Goal: Transaction & Acquisition: Download file/media

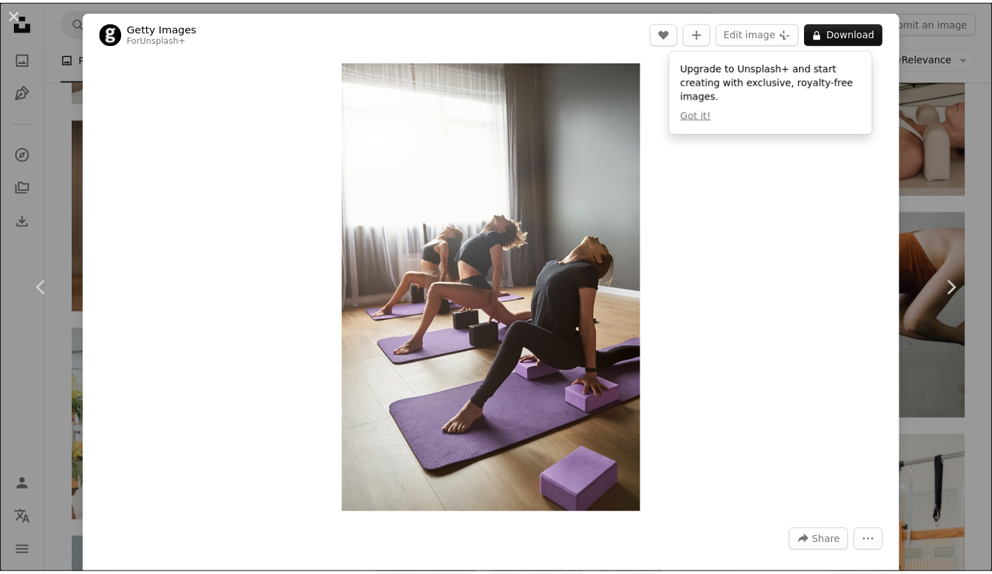
scroll to position [3272, 0]
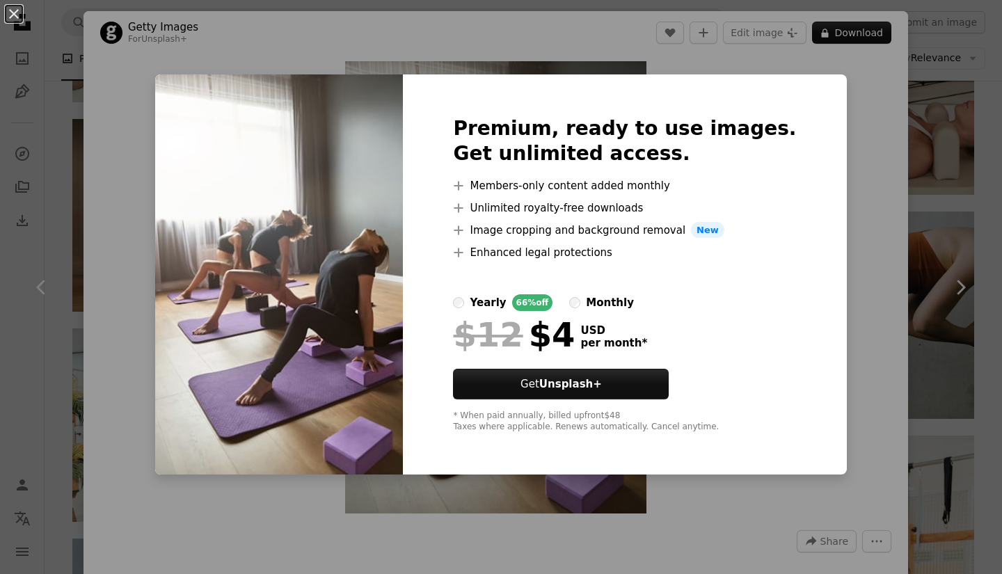
click at [927, 185] on div "An X shape Premium, ready to use images. Get unlimited access. A plus sign Memb…" at bounding box center [501, 287] width 1002 height 574
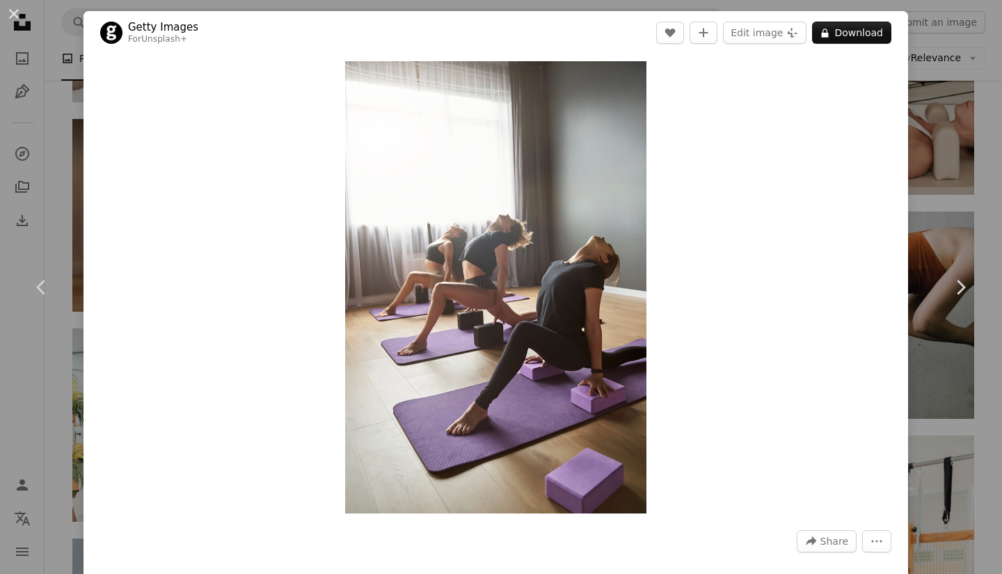
click at [927, 185] on div "An X shape Chevron left Chevron right Getty Images For Unsplash+ A heart A plus…" at bounding box center [501, 287] width 1002 height 574
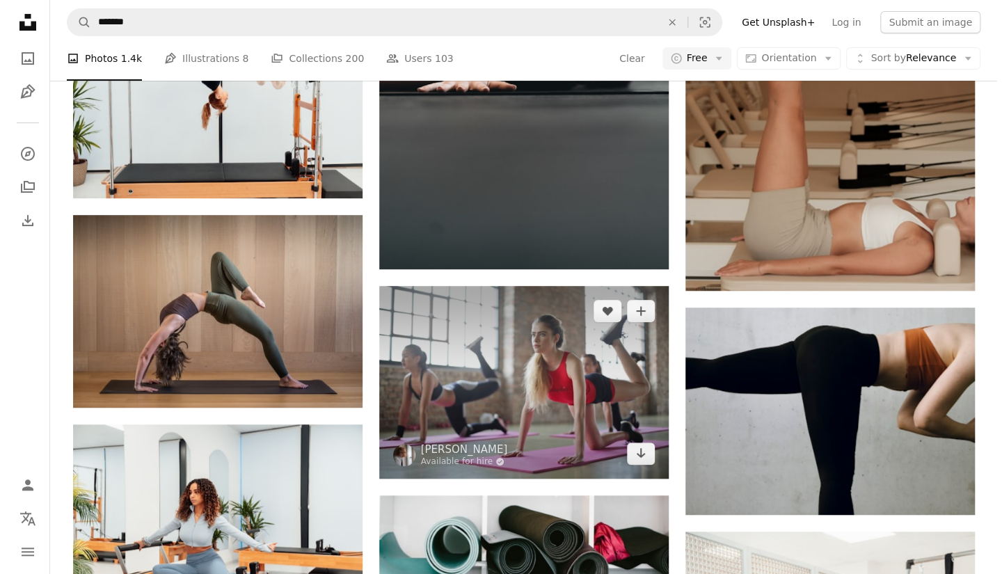
scroll to position [3063, 0]
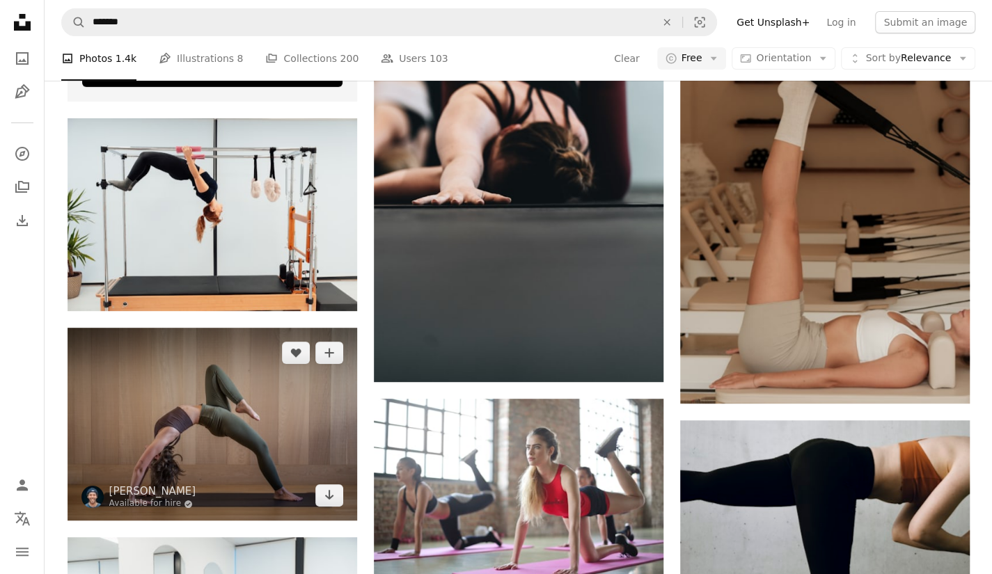
click at [260, 411] on img at bounding box center [213, 424] width 290 height 193
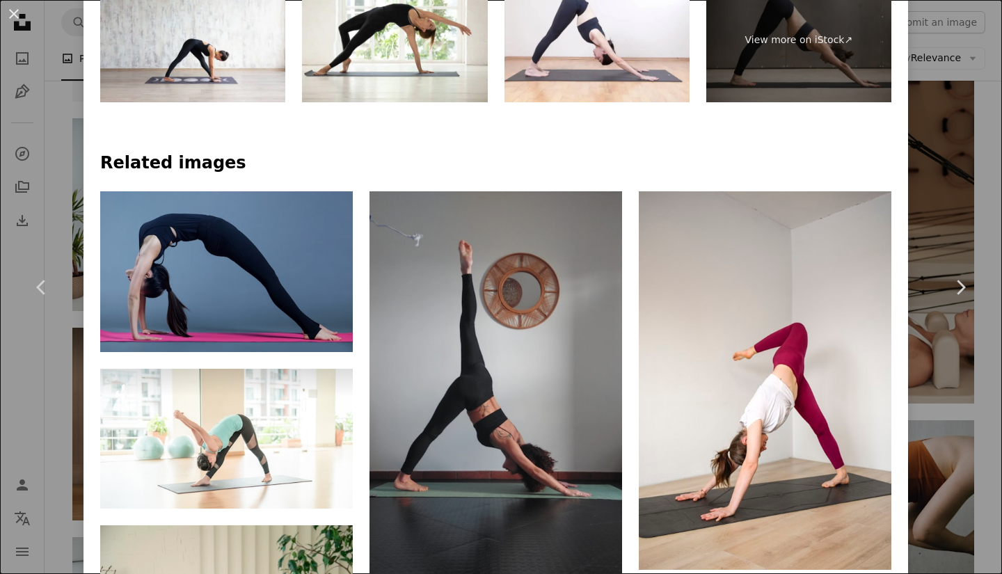
scroll to position [1323, 0]
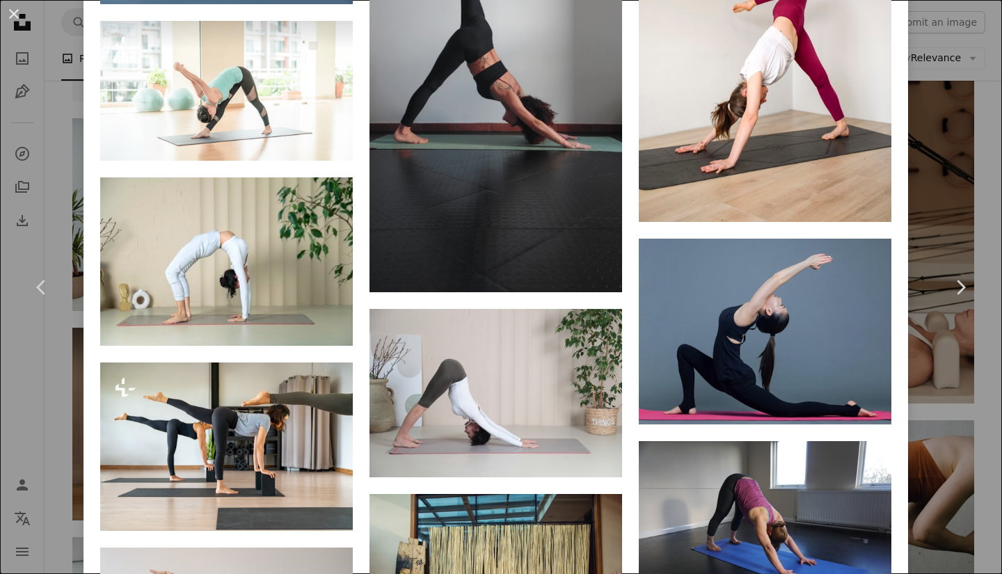
click at [970, 376] on div "An X shape Chevron left Chevron right [PERSON_NAME] Available for hire A checkm…" at bounding box center [501, 287] width 1002 height 574
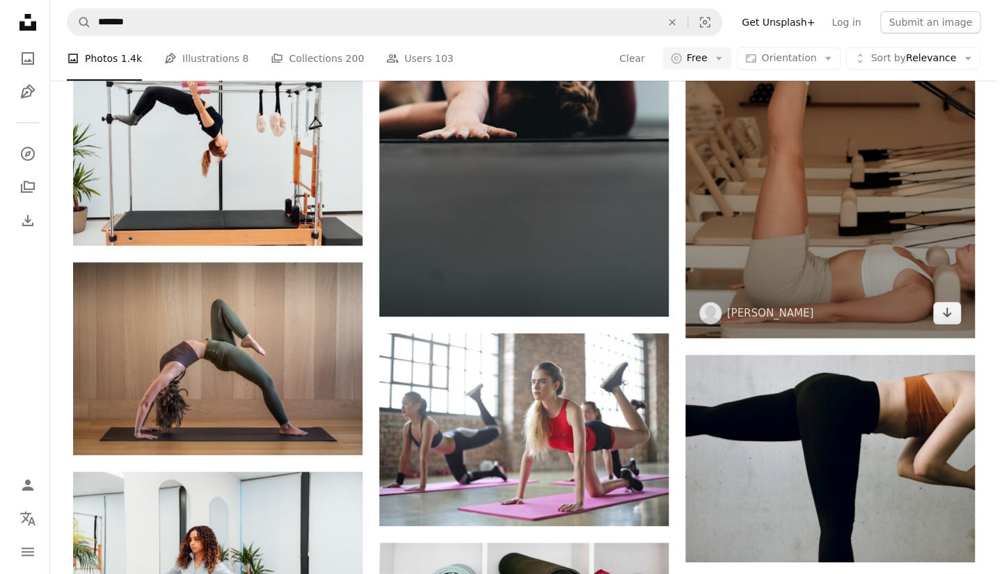
scroll to position [3202, 0]
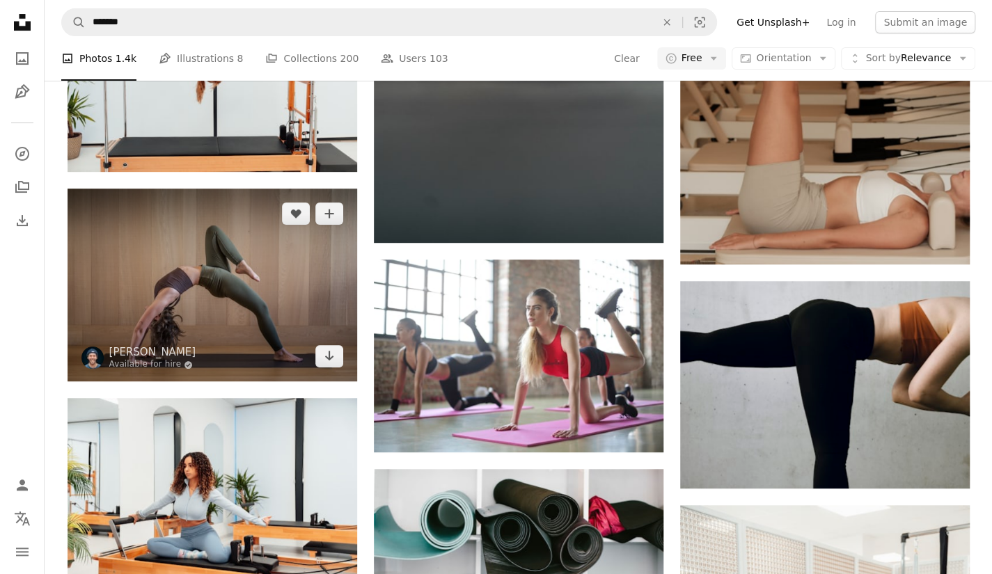
click at [270, 308] on img at bounding box center [213, 285] width 290 height 193
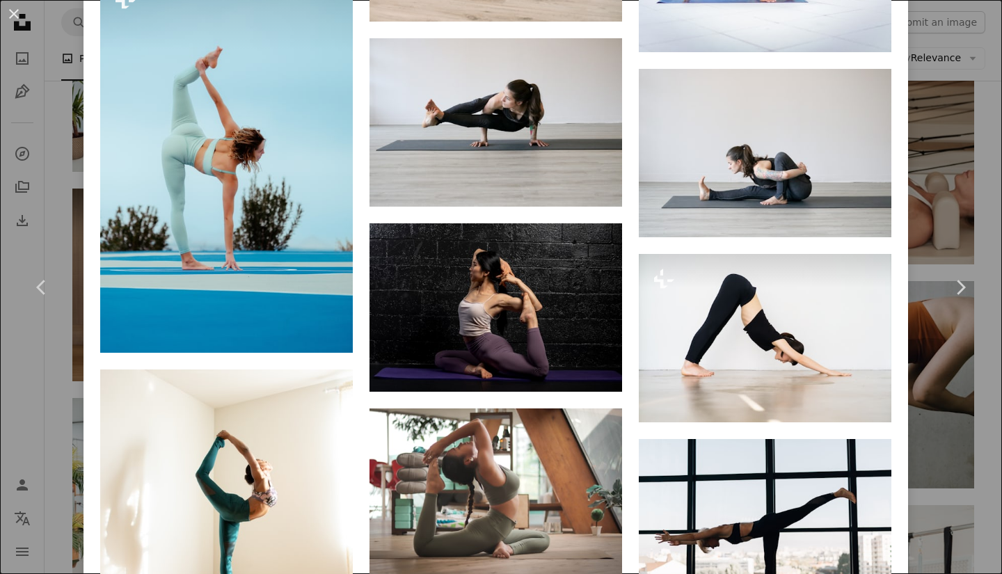
scroll to position [3817, 0]
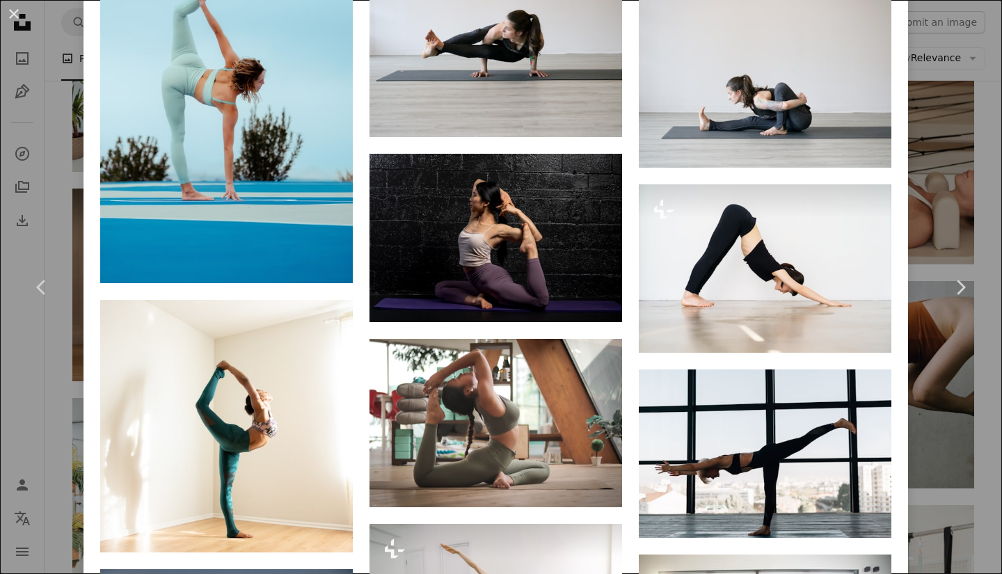
click at [957, 410] on div "An X shape Chevron left Chevron right [PERSON_NAME] Available for hire A checkm…" at bounding box center [501, 287] width 1002 height 574
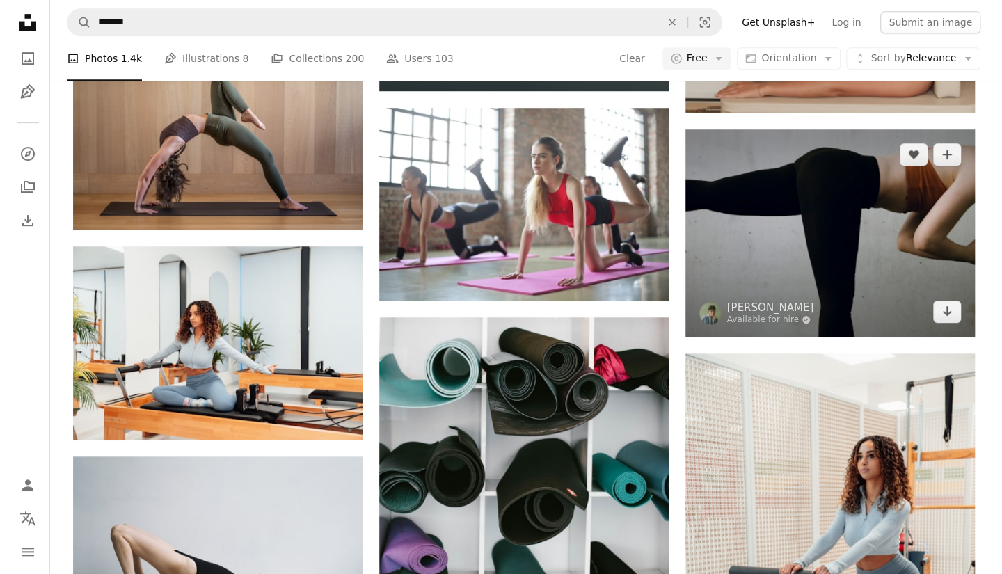
scroll to position [3272, 0]
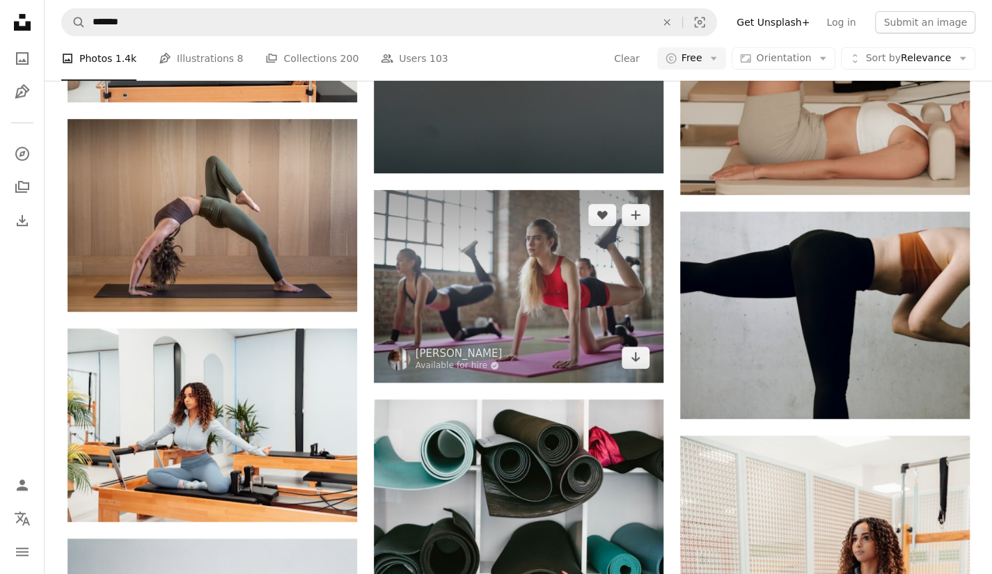
click at [548, 276] on img at bounding box center [519, 286] width 290 height 193
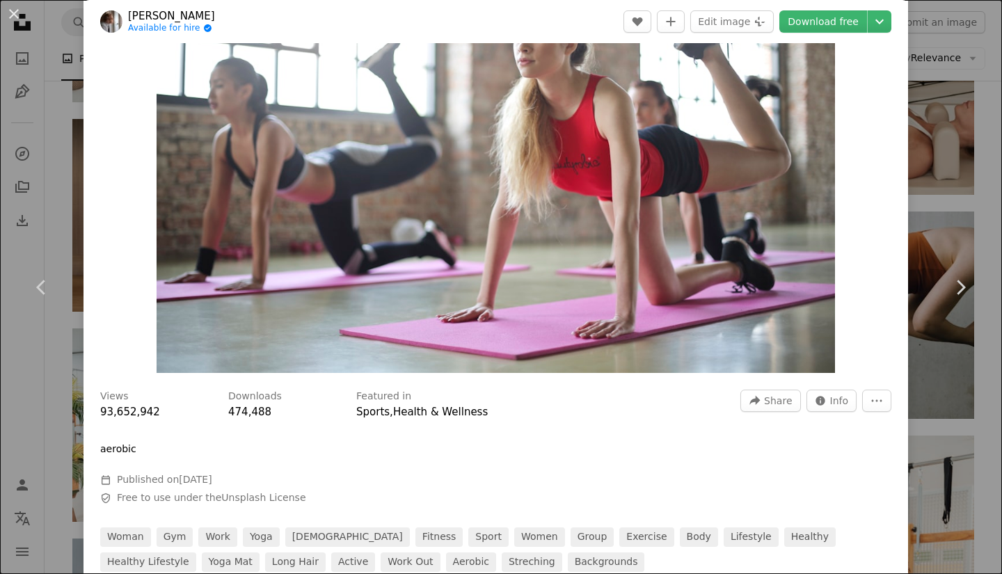
scroll to position [139, 0]
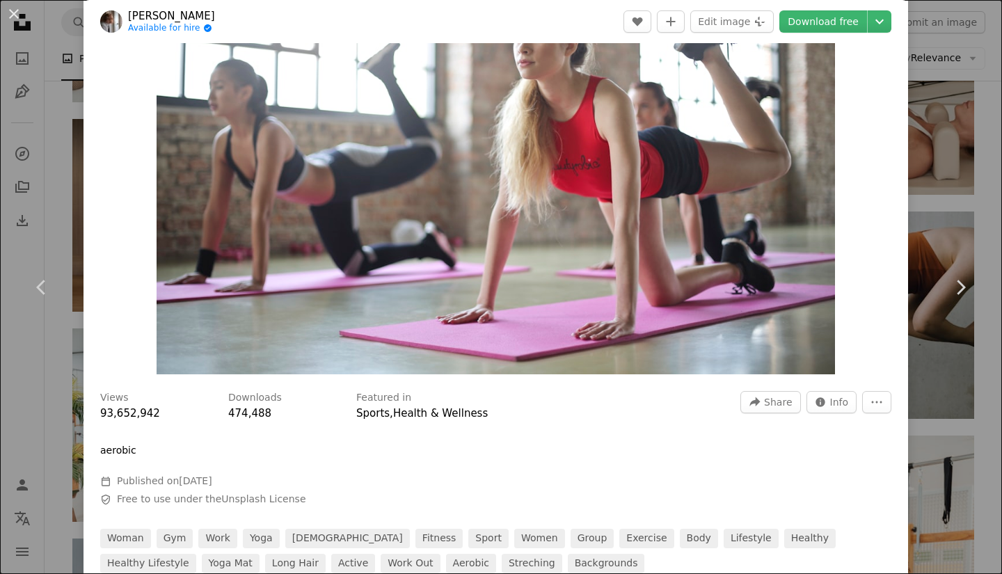
click at [952, 400] on div "An X shape Chevron left Chevron right [PERSON_NAME] Available for hire A checkm…" at bounding box center [501, 287] width 1002 height 574
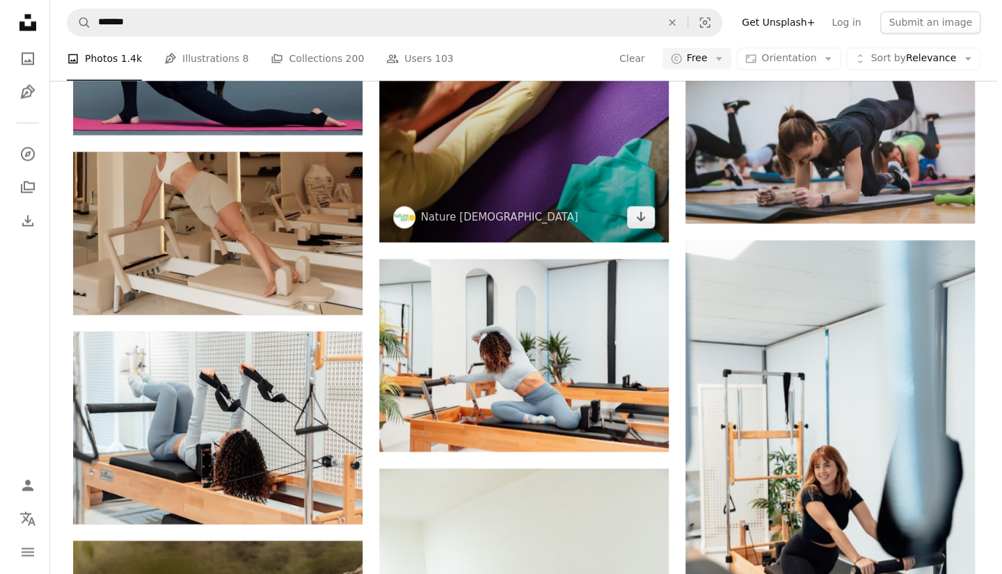
scroll to position [3968, 0]
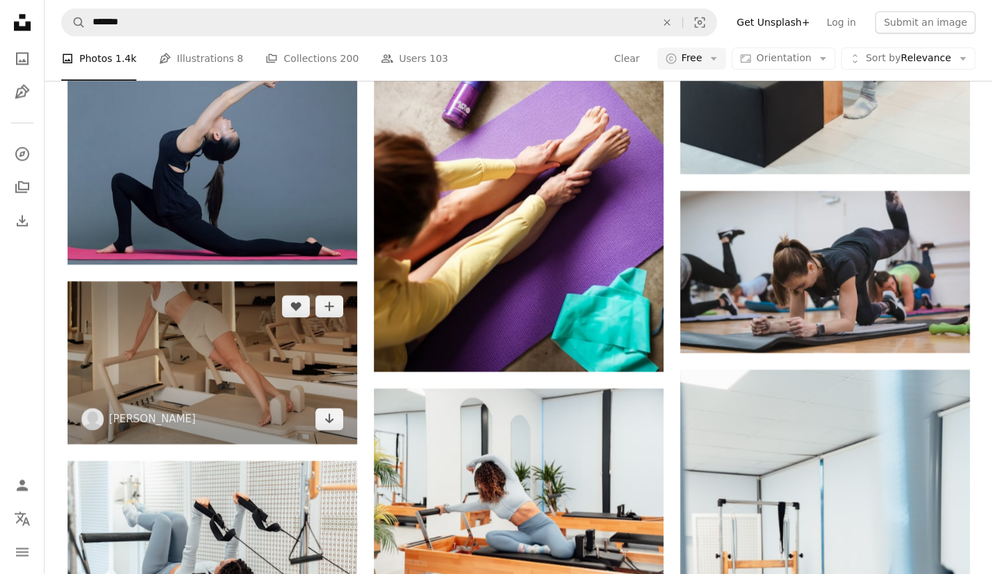
click at [216, 364] on img at bounding box center [213, 362] width 290 height 163
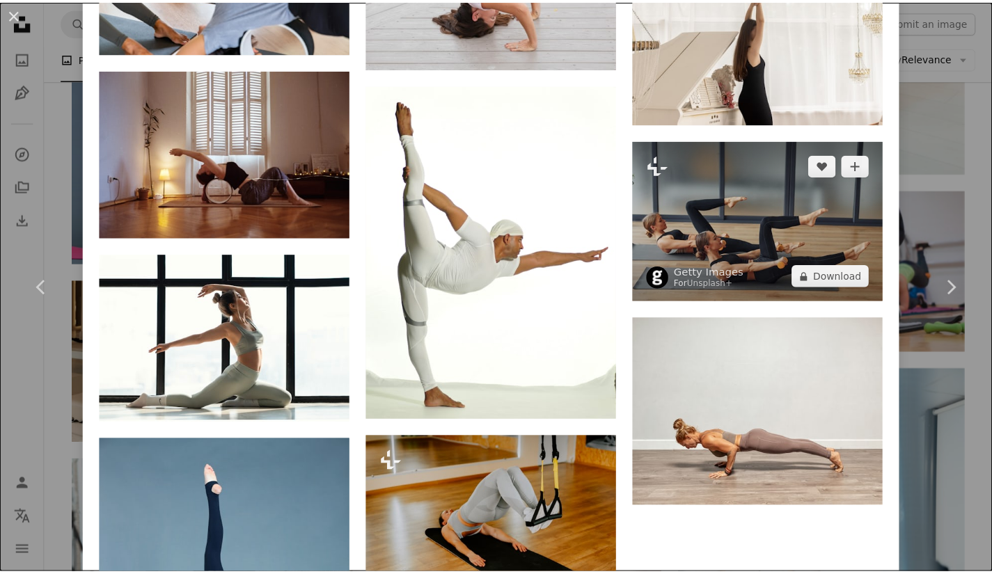
scroll to position [3690, 0]
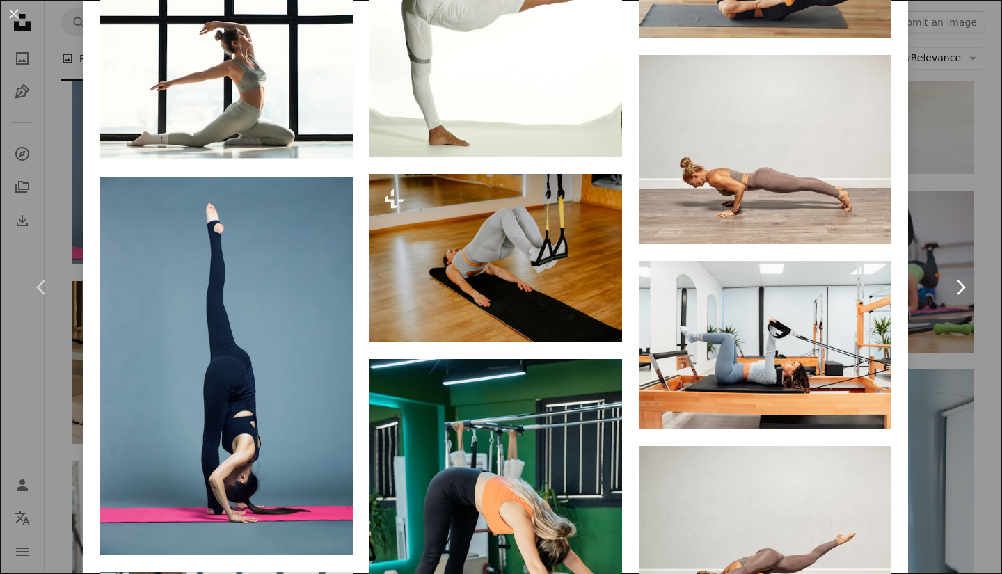
click at [962, 352] on link "Chevron right" at bounding box center [961, 288] width 84 height 134
click at [977, 321] on link "Chevron right" at bounding box center [961, 288] width 84 height 134
click at [969, 325] on link "Chevron right" at bounding box center [961, 288] width 84 height 134
click at [902, 323] on div "An X shape Chevron left Chevron right [PERSON_NAME] roxanarxx A heart A plus si…" at bounding box center [501, 287] width 1002 height 574
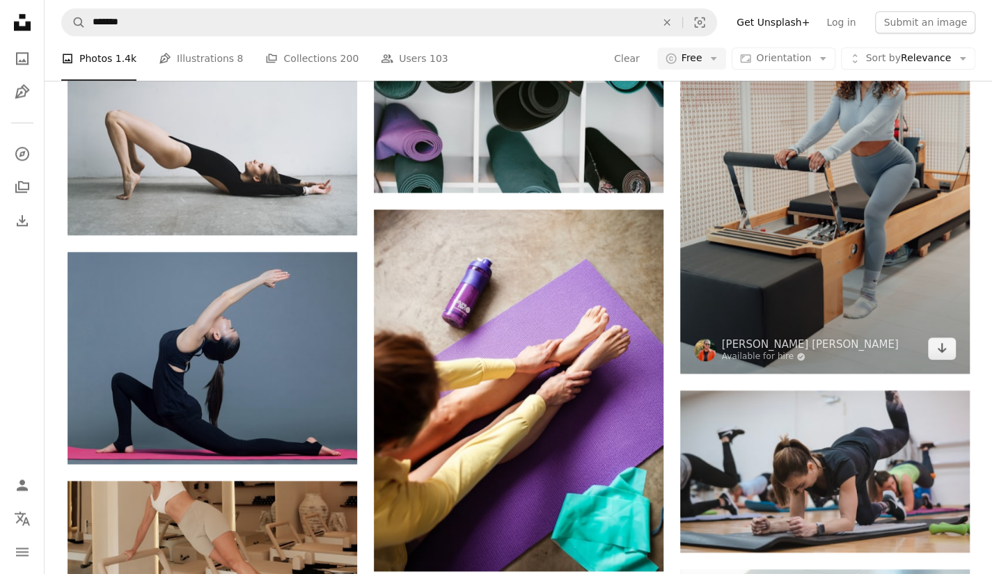
scroll to position [3759, 0]
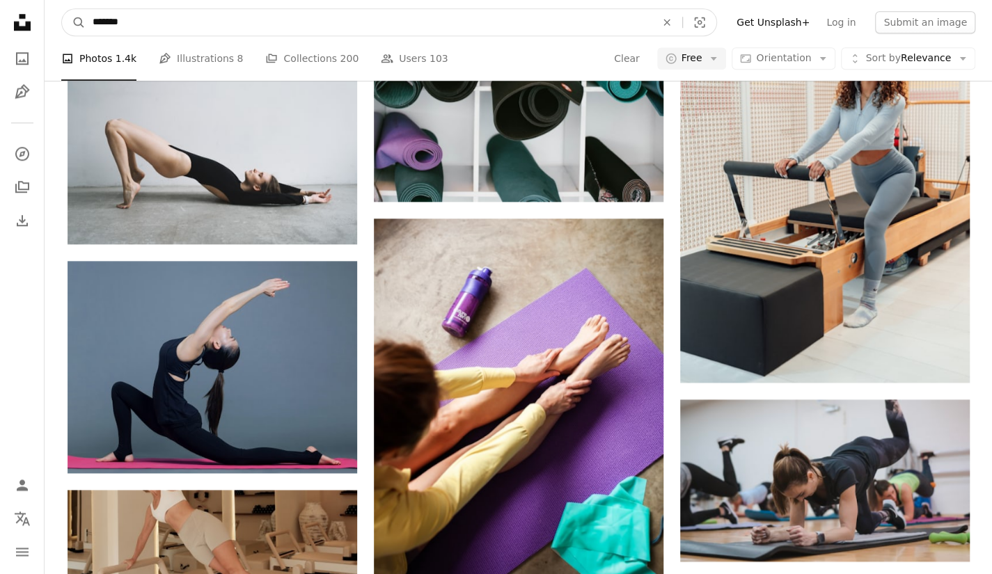
click at [213, 26] on input "*******" at bounding box center [369, 22] width 566 height 26
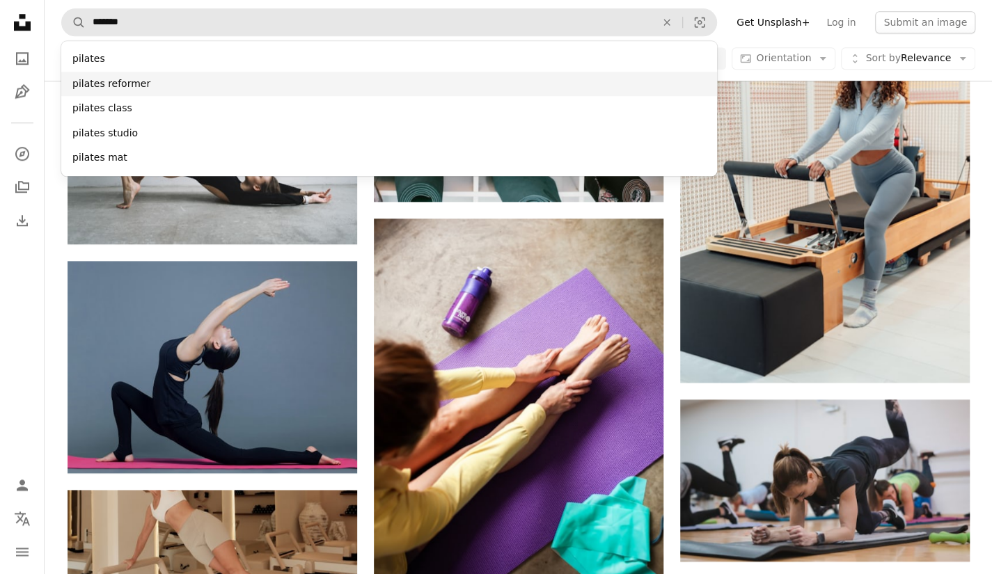
click at [205, 90] on div "pilates reformer" at bounding box center [389, 84] width 656 height 25
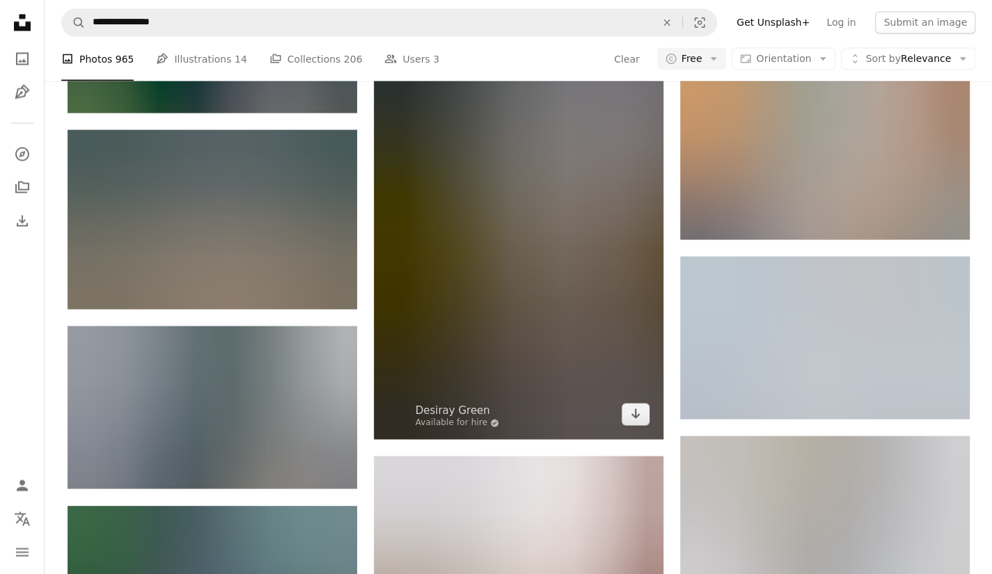
scroll to position [16430, 0]
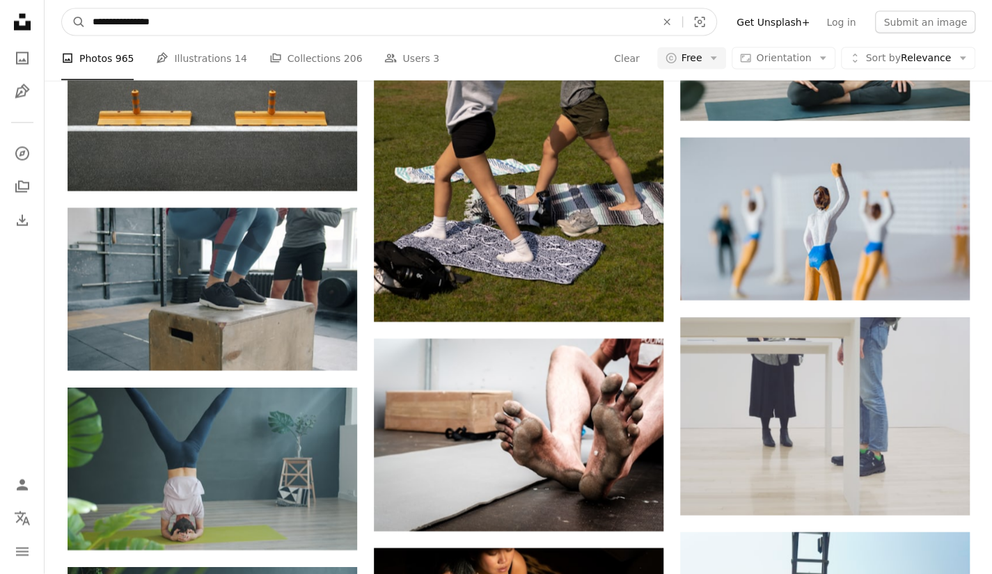
click at [249, 15] on input "**********" at bounding box center [369, 22] width 566 height 26
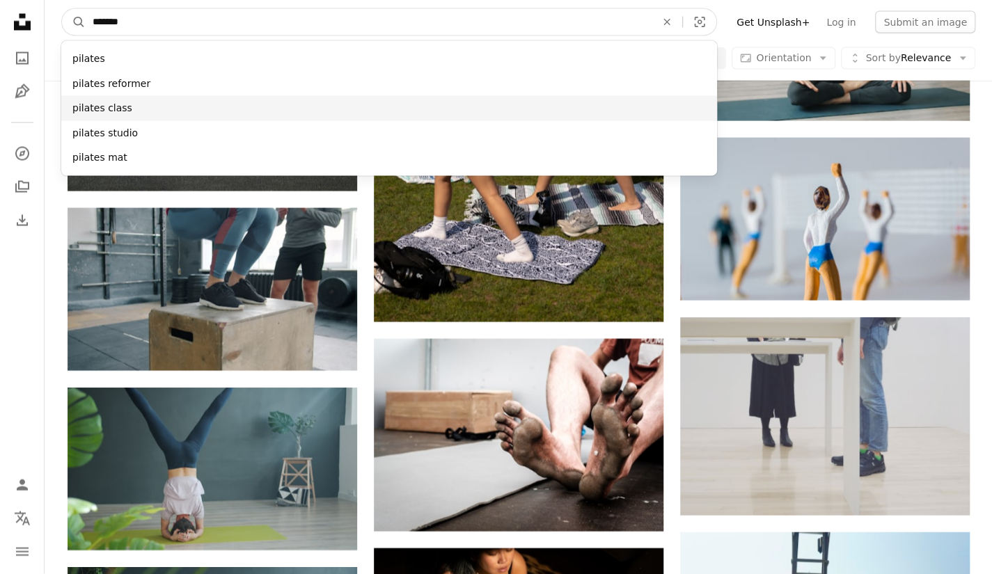
type input "*******"
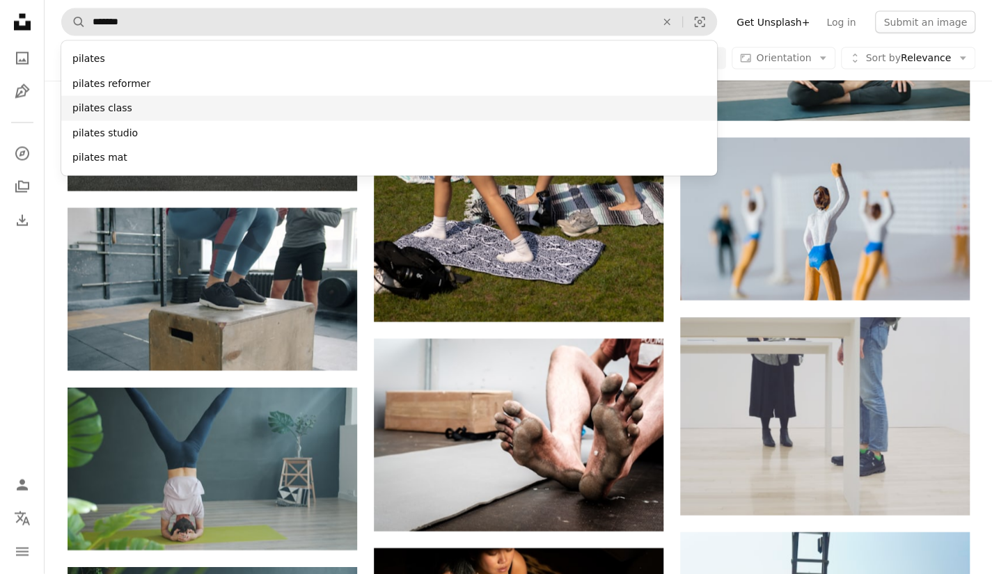
click at [214, 109] on div "pilates class" at bounding box center [389, 108] width 656 height 25
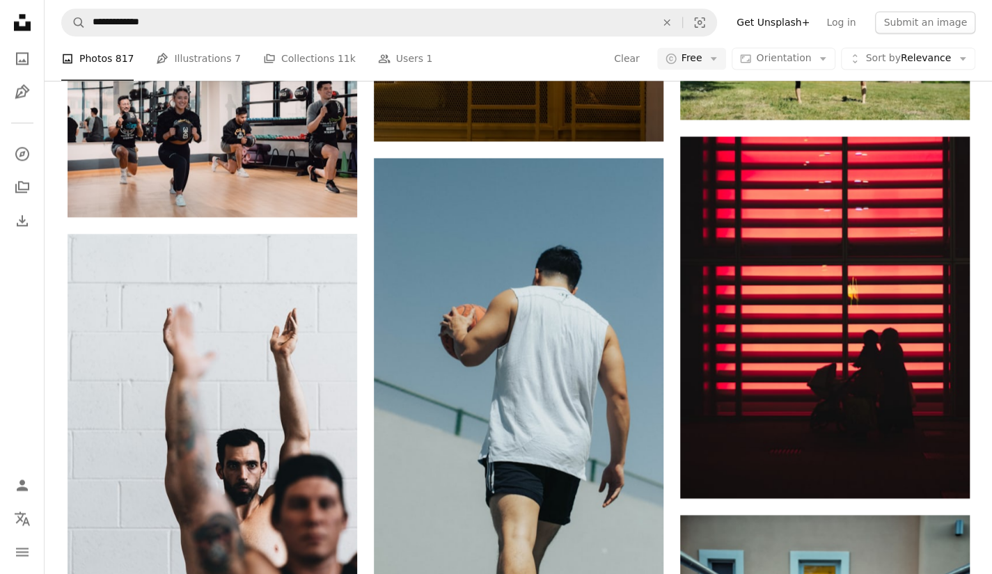
scroll to position [16082, 0]
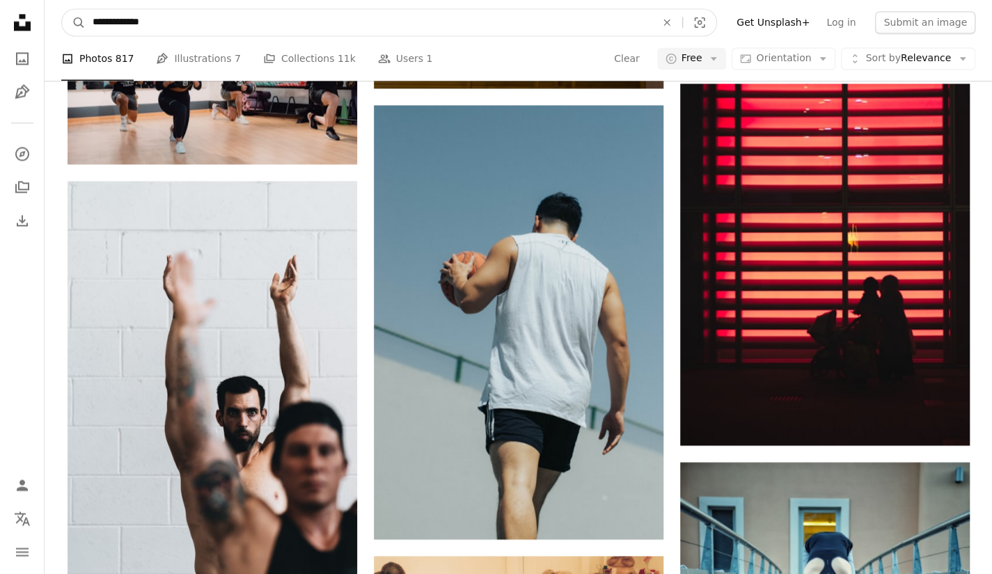
click at [208, 24] on input "**********" at bounding box center [369, 22] width 566 height 26
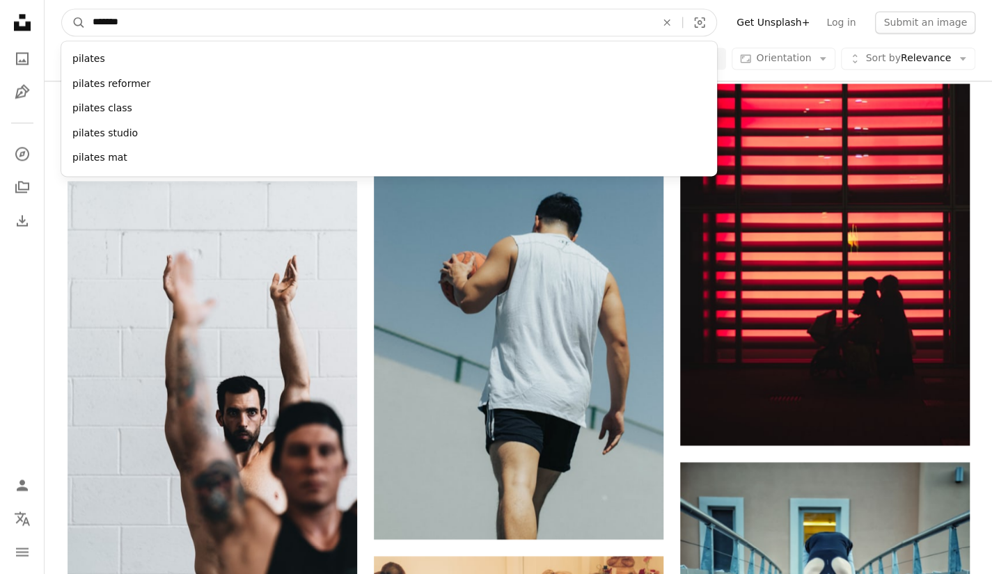
type input "*******"
click at [62, 9] on button "A magnifying glass" at bounding box center [74, 22] width 24 height 26
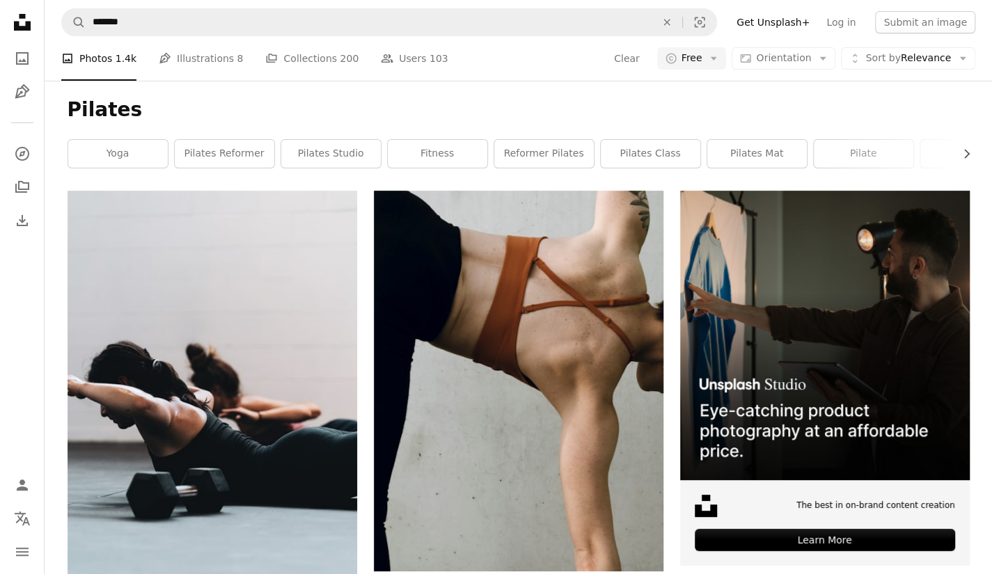
click at [831, 104] on h1 "Pilates" at bounding box center [519, 109] width 902 height 25
click at [968, 157] on icon "Chevron right" at bounding box center [966, 154] width 14 height 14
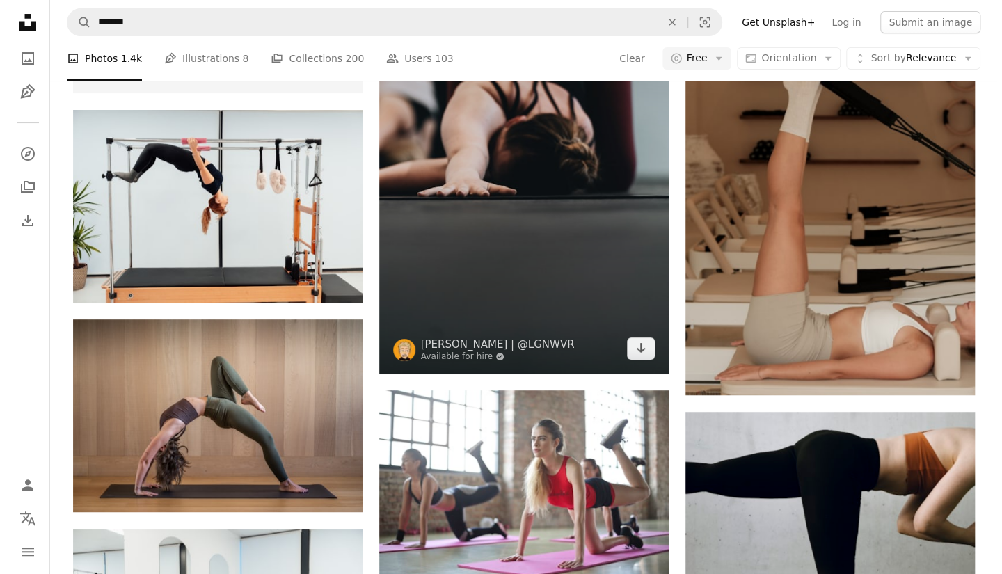
scroll to position [3202, 0]
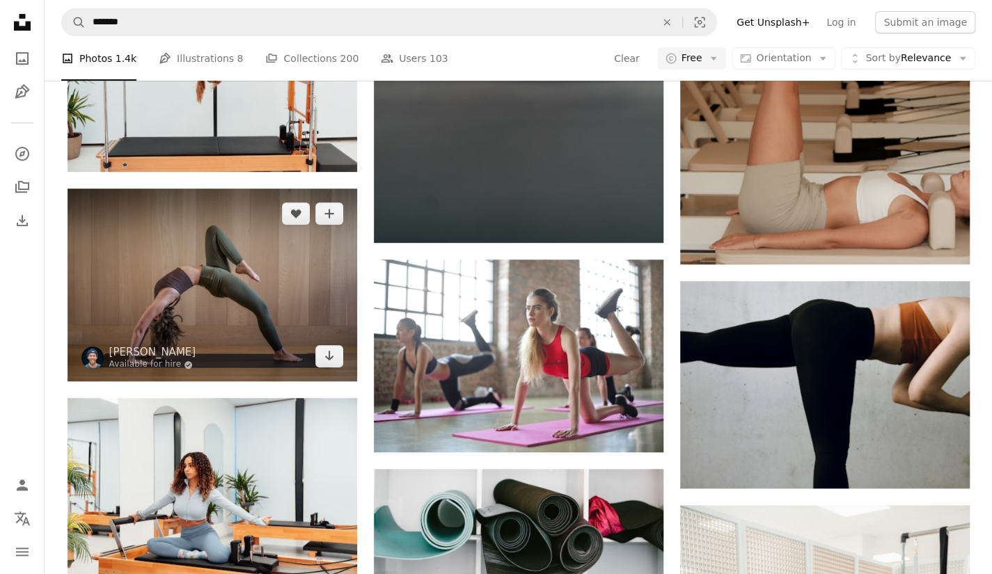
click at [207, 279] on img at bounding box center [213, 285] width 290 height 193
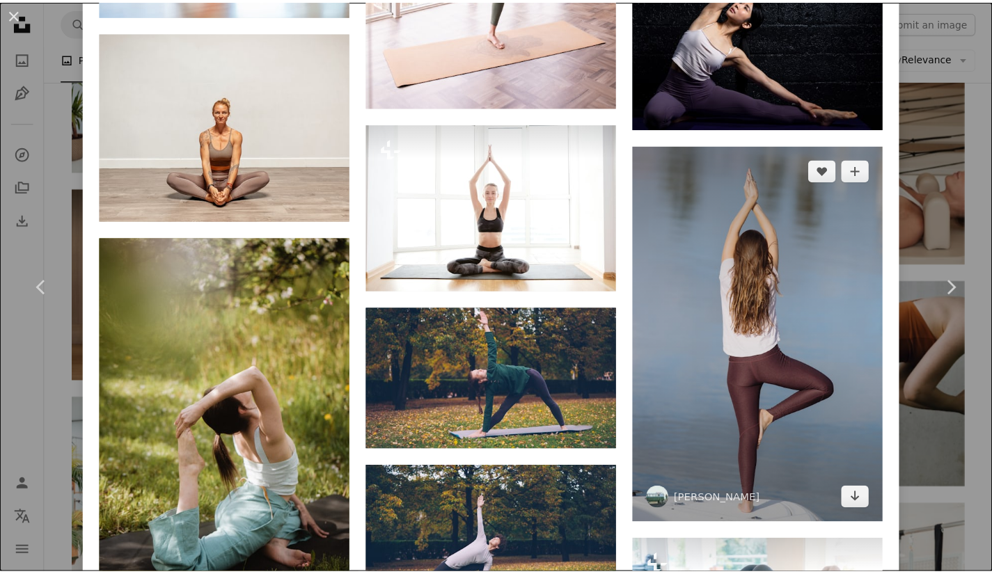
scroll to position [12615, 0]
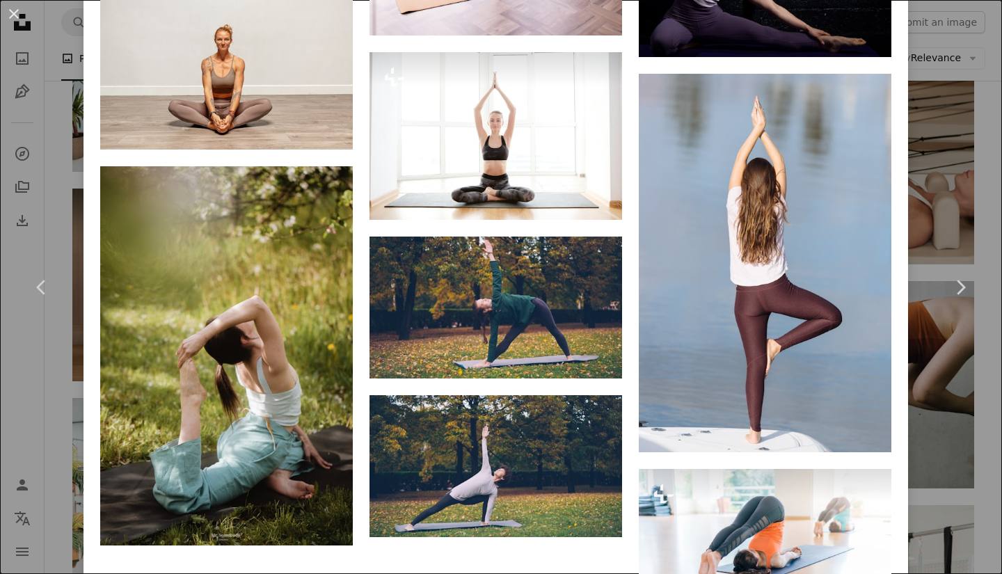
click at [948, 205] on div "An X shape Chevron left Chevron right [PERSON_NAME] Available for hire A checkm…" at bounding box center [501, 287] width 1002 height 574
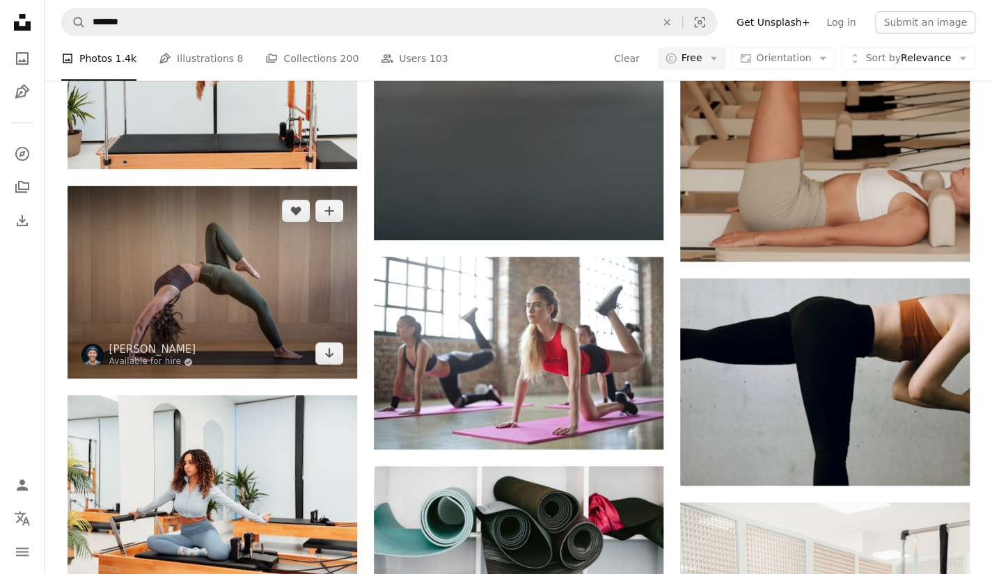
scroll to position [3202, 0]
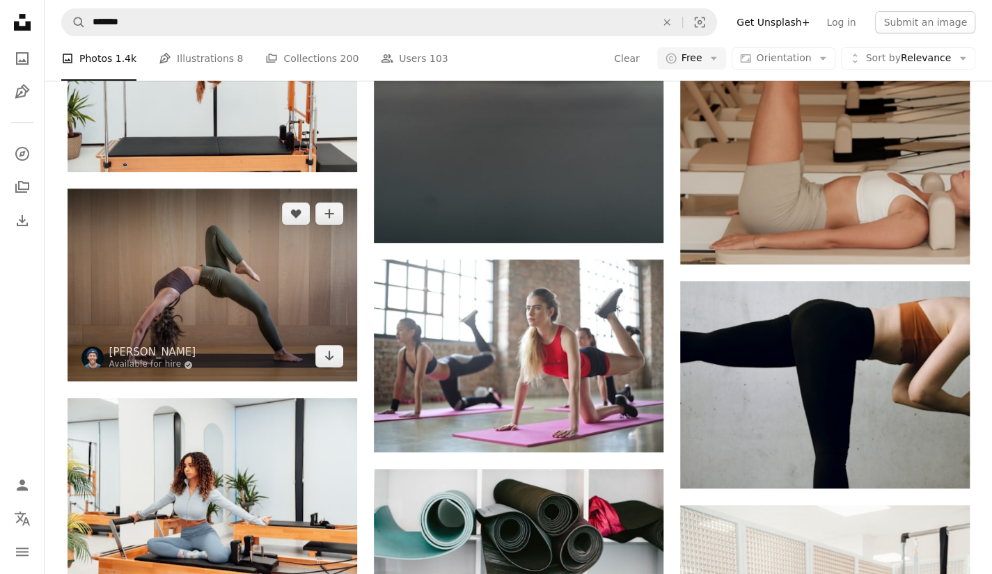
click at [258, 275] on img at bounding box center [213, 285] width 290 height 193
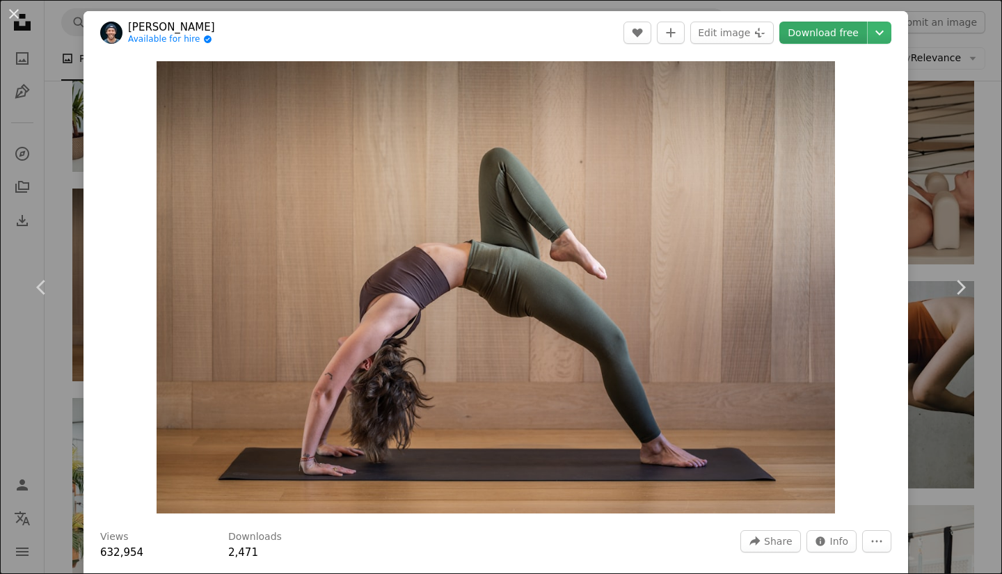
click at [820, 31] on link "Download free" at bounding box center [824, 33] width 88 height 22
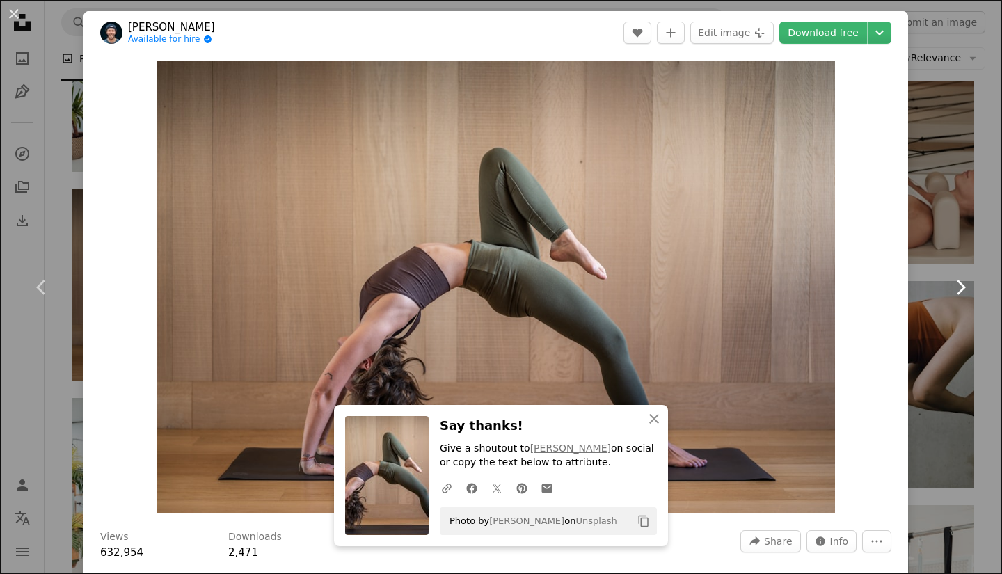
click at [954, 270] on link "Chevron right" at bounding box center [961, 288] width 84 height 134
click at [926, 110] on div "An X shape Chevron left Chevron right [PERSON_NAME] Available for hire A checkm…" at bounding box center [501, 287] width 1002 height 574
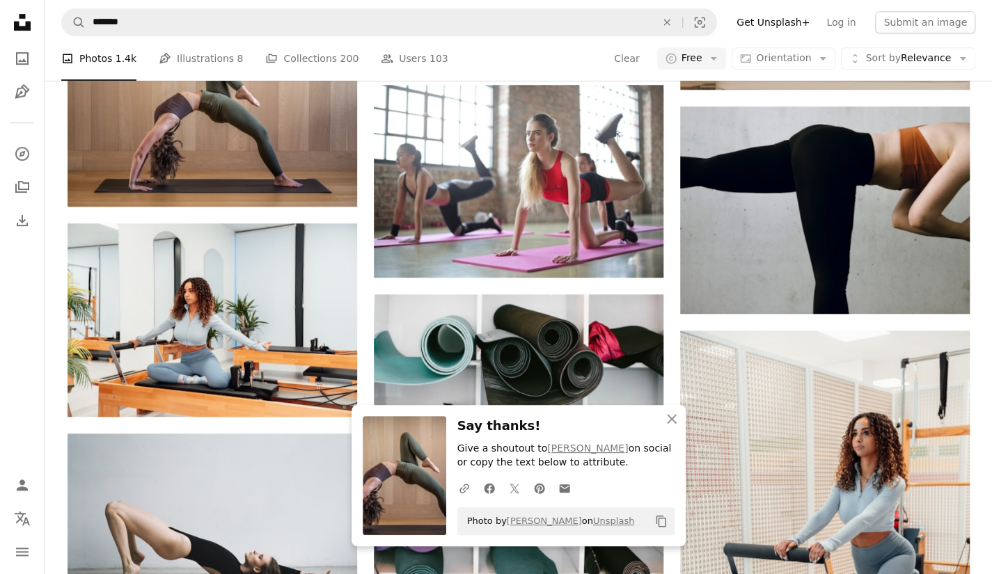
scroll to position [3411, 0]
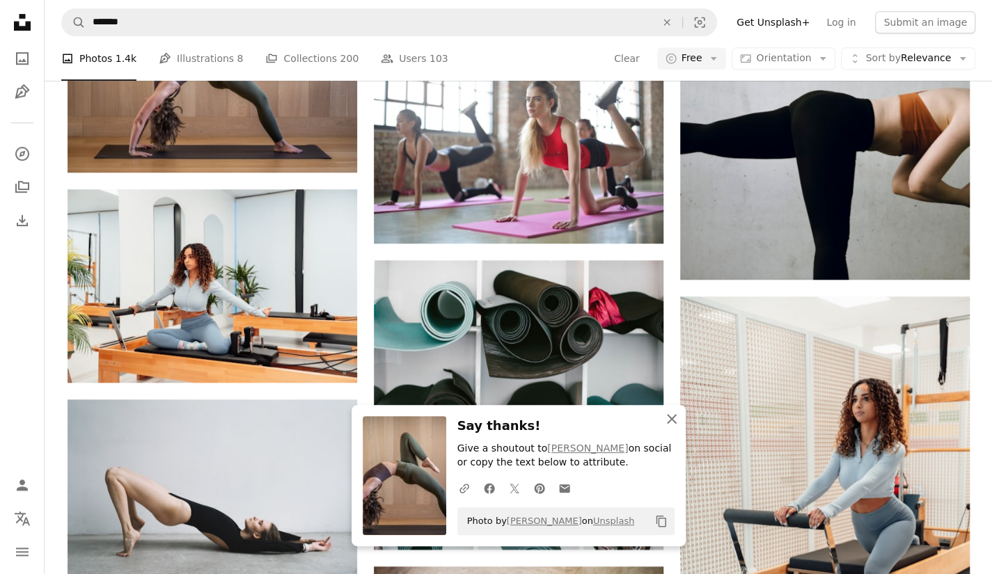
click at [671, 418] on icon "button" at bounding box center [672, 419] width 10 height 10
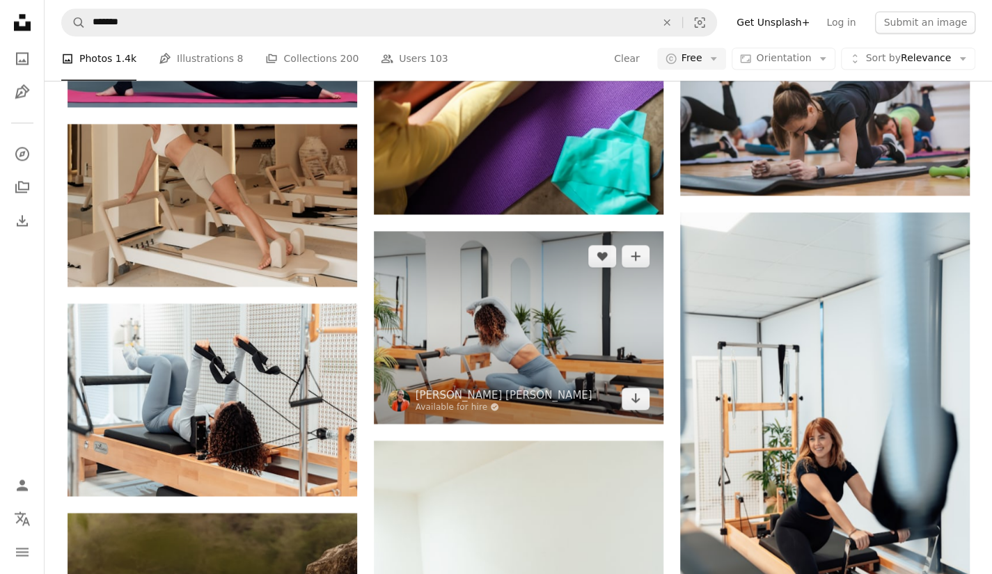
scroll to position [4107, 0]
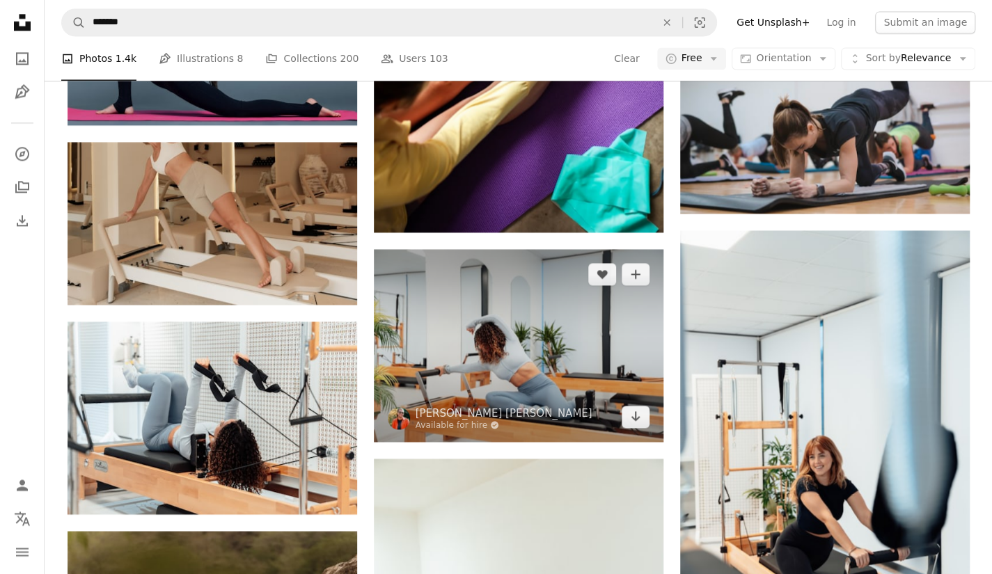
click at [549, 359] on img at bounding box center [519, 345] width 290 height 193
click at [475, 308] on img at bounding box center [519, 345] width 290 height 193
